Goal: Communication & Community: Answer question/provide support

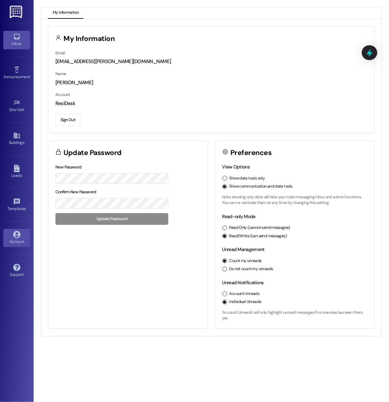
click at [12, 43] on div "Inbox" at bounding box center [17, 43] width 34 height 7
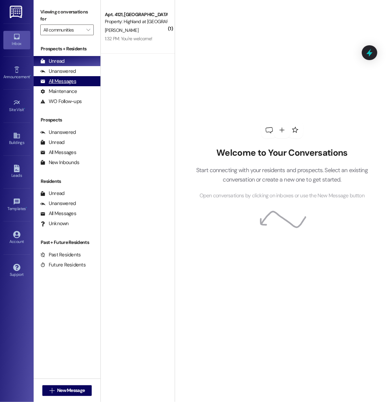
click at [74, 84] on div "All Messages" at bounding box center [58, 81] width 36 height 7
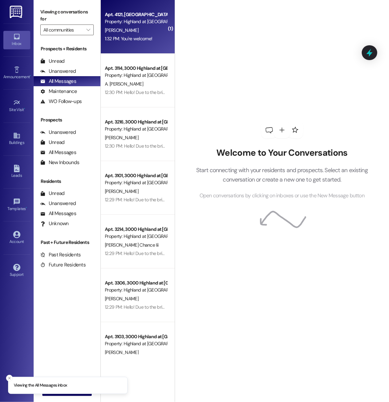
click at [128, 31] on span "[PERSON_NAME]" at bounding box center [122, 30] width 34 height 6
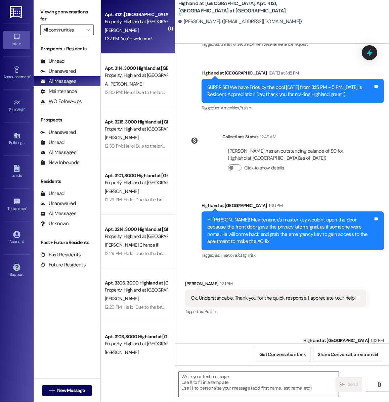
scroll to position [2344, 0]
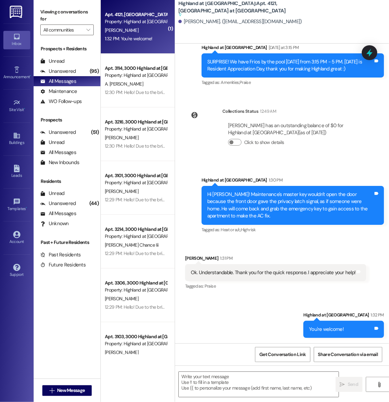
click at [284, 167] on div "Sent via SMS Highland at Spring Hill 1:30 PM Hi Whatley! Maintenance's master k…" at bounding box center [282, 201] width 214 height 78
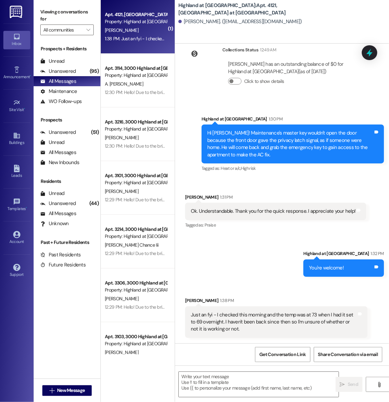
scroll to position [2386, 0]
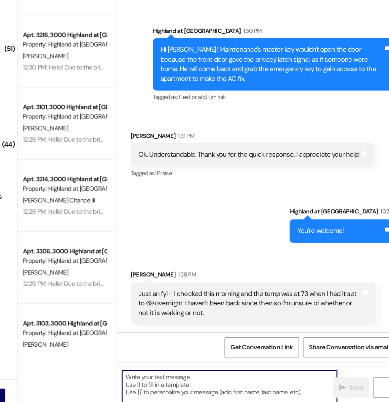
click at [226, 387] on textarea at bounding box center [259, 384] width 160 height 25
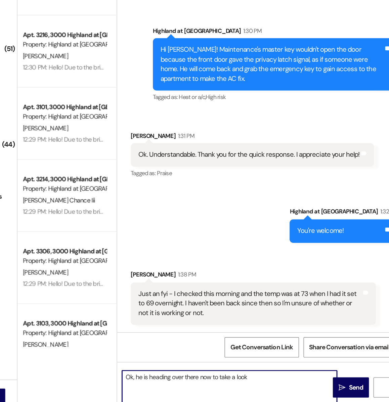
type textarea "Ok, he is heading over there now to take a look."
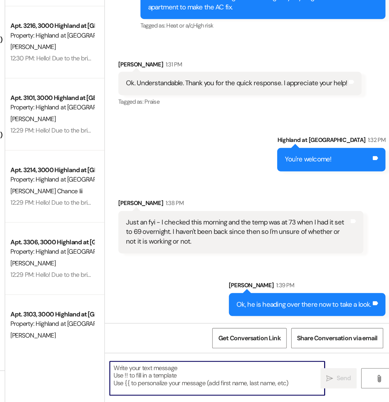
scroll to position [0, 0]
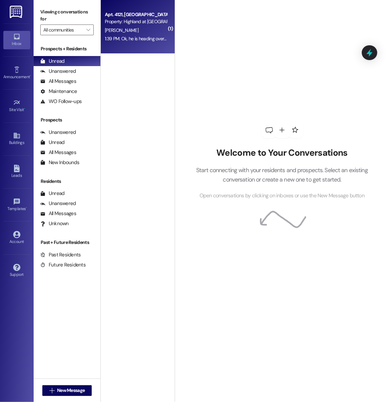
click at [138, 20] on div "Property: Highland at [GEOGRAPHIC_DATA]" at bounding box center [136, 21] width 62 height 7
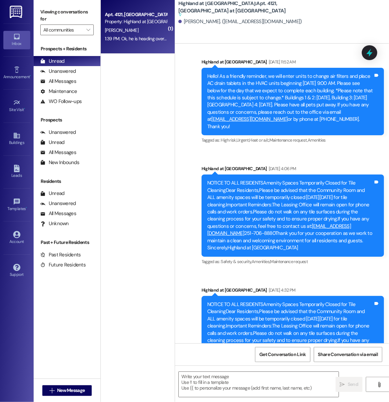
scroll to position [2543, 0]
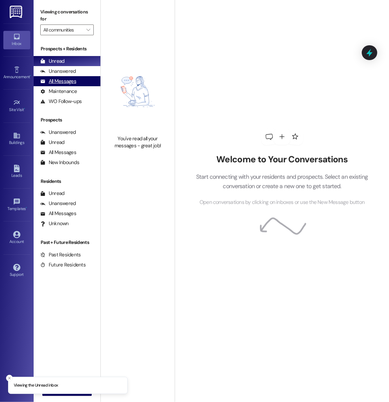
click at [80, 80] on div "All Messages (undefined)" at bounding box center [67, 81] width 67 height 10
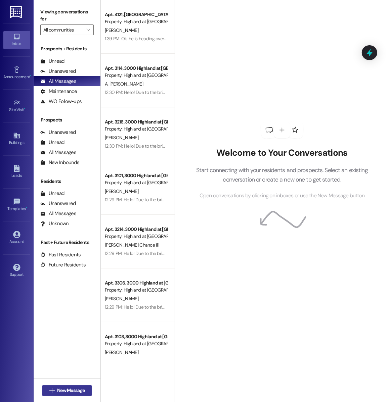
click at [62, 394] on button " New Message" at bounding box center [67, 391] width 50 height 11
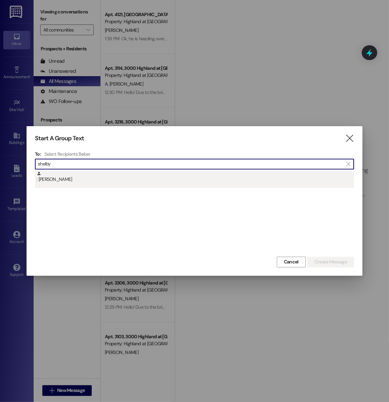
type input "shelby"
click at [115, 183] on div ": [PERSON_NAME]" at bounding box center [195, 177] width 317 height 12
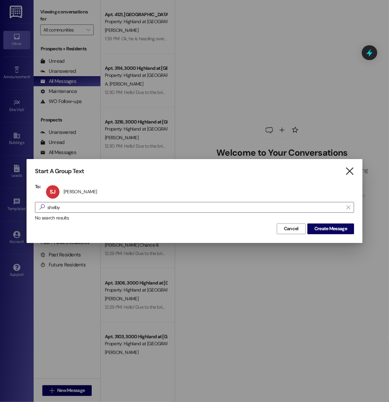
click at [349, 168] on icon "" at bounding box center [349, 171] width 9 height 7
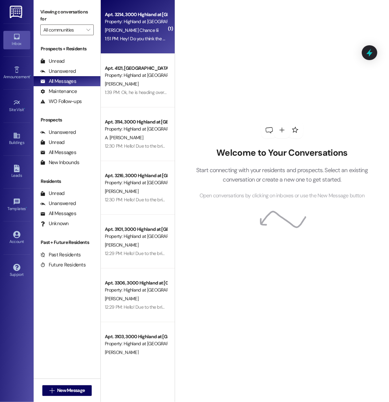
click at [133, 21] on div "Property: Highland at [GEOGRAPHIC_DATA]" at bounding box center [136, 21] width 62 height 7
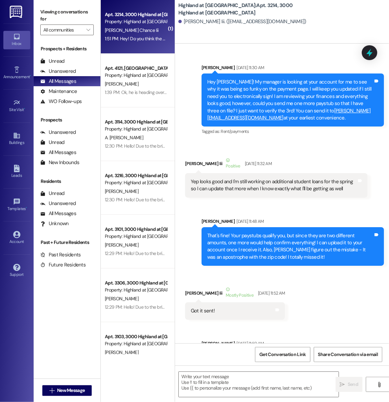
scroll to position [14029, 0]
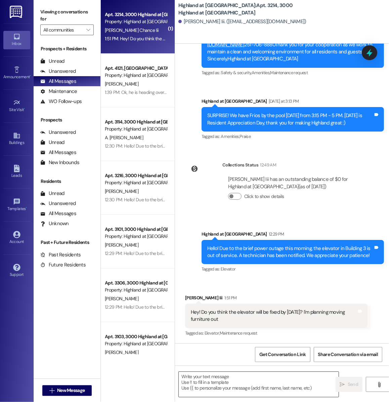
click at [210, 382] on textarea at bounding box center [259, 384] width 160 height 25
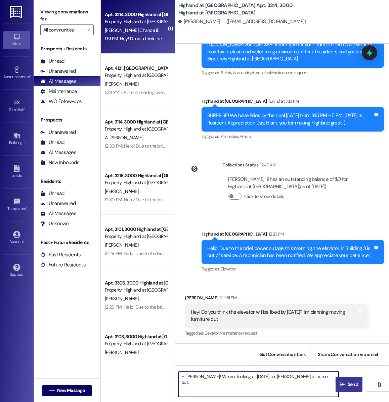
type textarea "Hi [PERSON_NAME]! We are looking at [DATE] for [PERSON_NAME] to come out."
click at [343, 385] on icon "" at bounding box center [342, 384] width 5 height 5
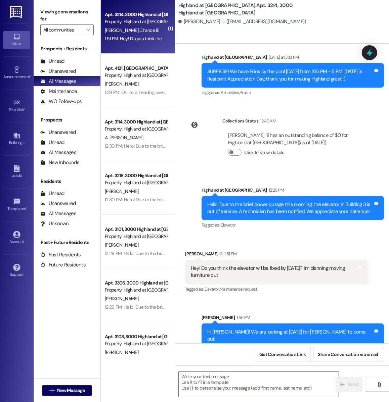
scroll to position [14076, 0]
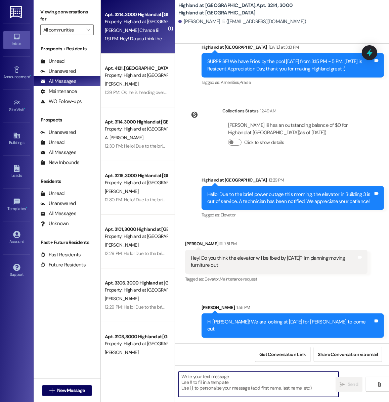
click at [212, 381] on textarea at bounding box center [259, 384] width 160 height 25
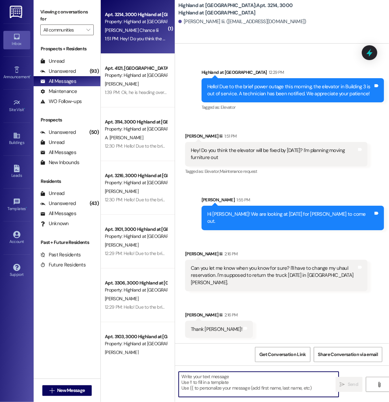
scroll to position [14177, 0]
click at [201, 390] on textarea at bounding box center [259, 384] width 160 height 25
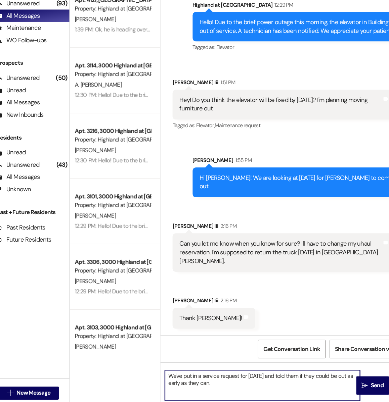
drag, startPoint x: 256, startPoint y: 386, endPoint x: 241, endPoint y: 377, distance: 17.3
click at [241, 377] on textarea "We've put in a service request for [DATE] and told them if they could be out as…" at bounding box center [259, 384] width 160 height 25
type textarea "We've put in a service request and they'll be out [DATE]. We requested that the…"
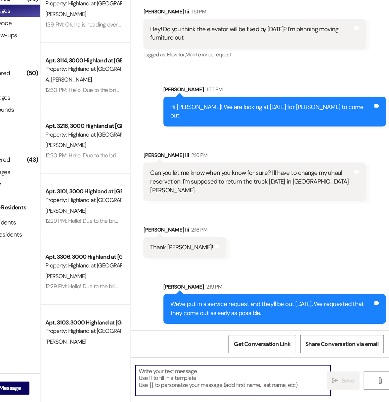
scroll to position [0, 0]
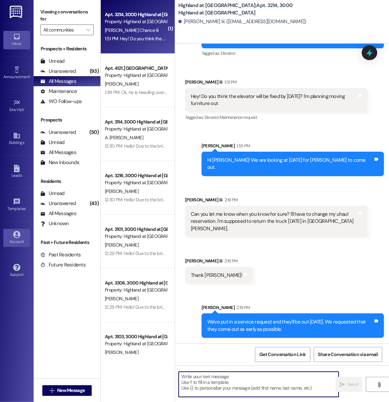
click at [24, 232] on link "Account" at bounding box center [16, 238] width 27 height 18
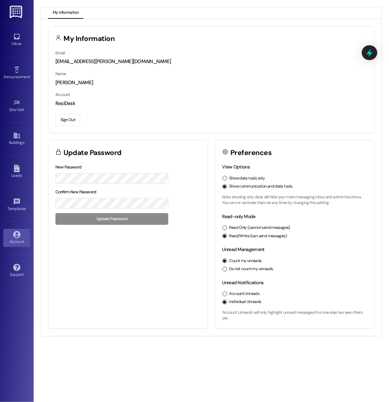
click at [69, 122] on button "Sign Out" at bounding box center [67, 120] width 25 height 12
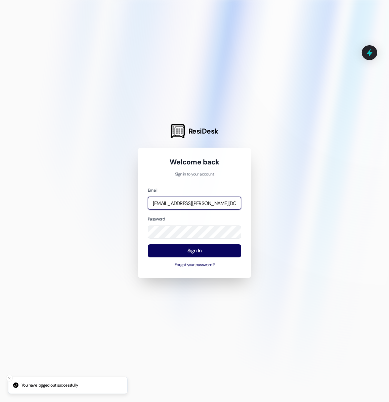
click at [198, 203] on input "[EMAIL_ADDRESS][PERSON_NAME][DOMAIN_NAME]" at bounding box center [194, 203] width 93 height 13
type input "[EMAIL_ADDRESS][DOMAIN_NAME]"
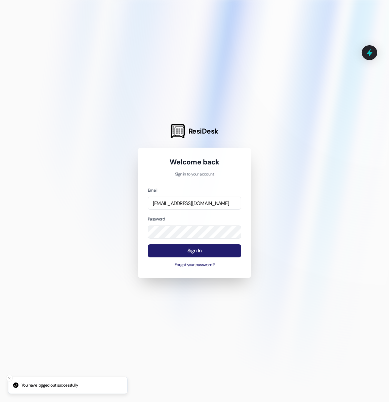
click at [179, 249] on button "Sign In" at bounding box center [194, 250] width 93 height 13
